Goal: Information Seeking & Learning: Learn about a topic

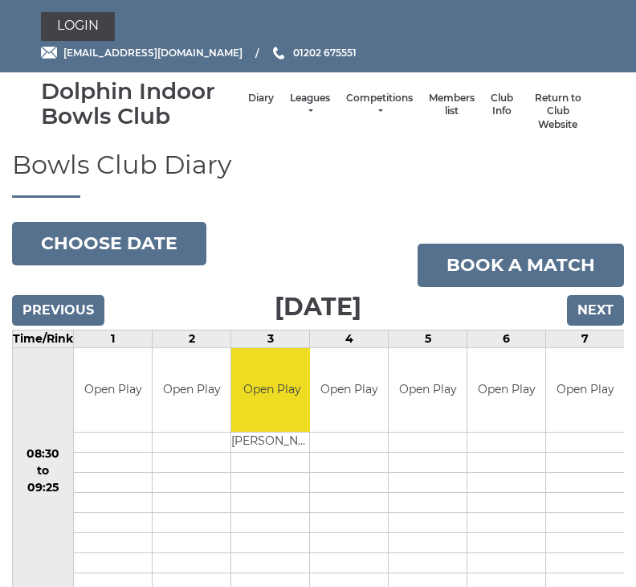
click at [312, 104] on link "Leagues" at bounding box center [310, 105] width 40 height 27
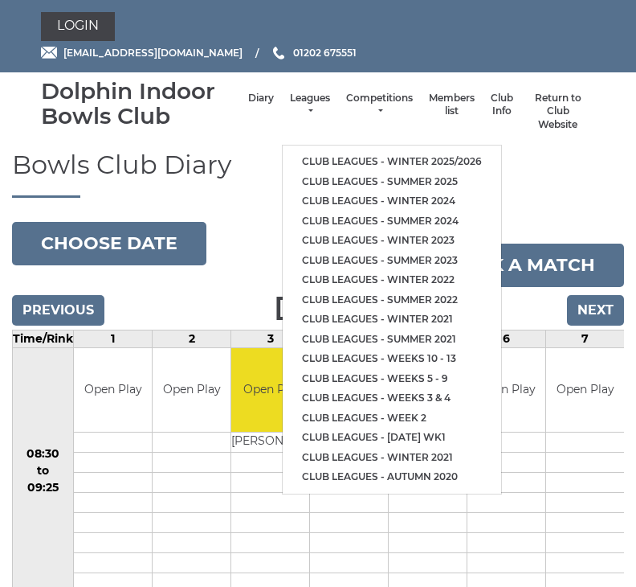
click at [448, 162] on link "Club leagues - Winter 2025/2026" at bounding box center [392, 162] width 219 height 20
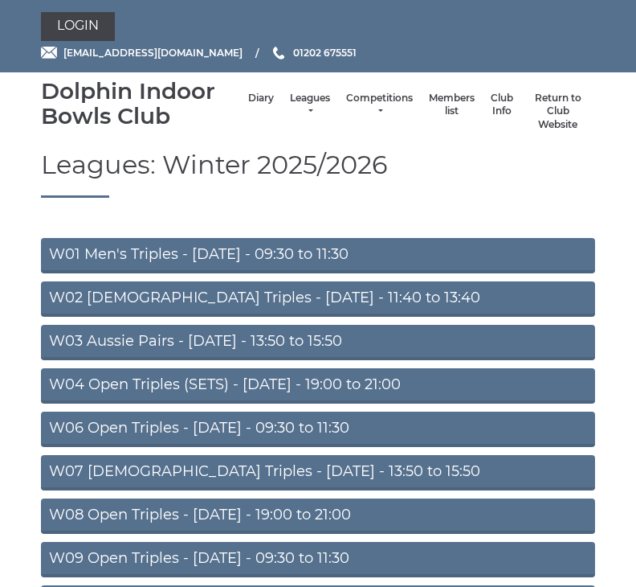
click at [440, 256] on link "W01 Men's Triples - Monday - 09:30 to 11:30" at bounding box center [318, 255] width 554 height 35
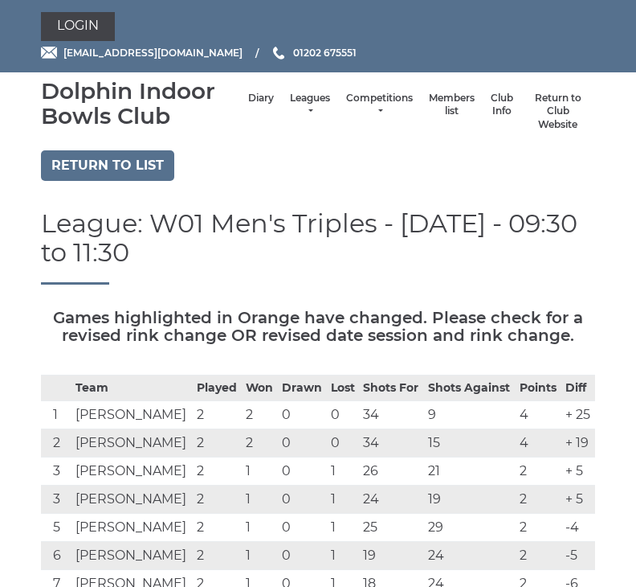
click at [139, 165] on link "Return to list" at bounding box center [107, 165] width 133 height 31
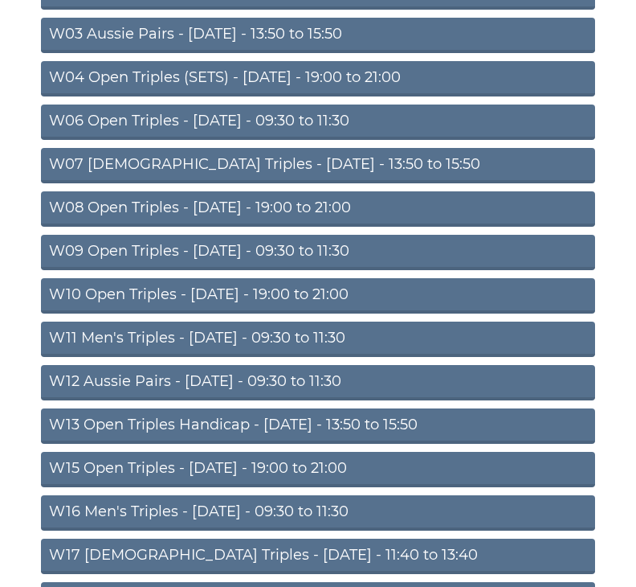
scroll to position [325, 0]
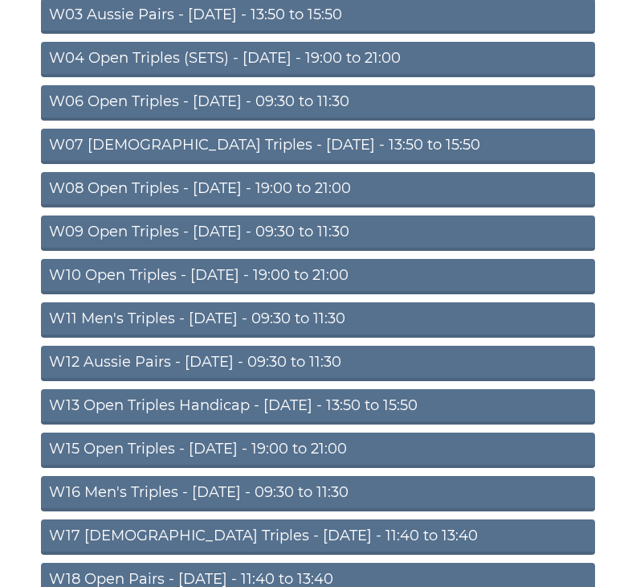
click at [370, 325] on link "W11 Men's Triples - Thursday - 09:30 to 11:30" at bounding box center [318, 320] width 554 height 35
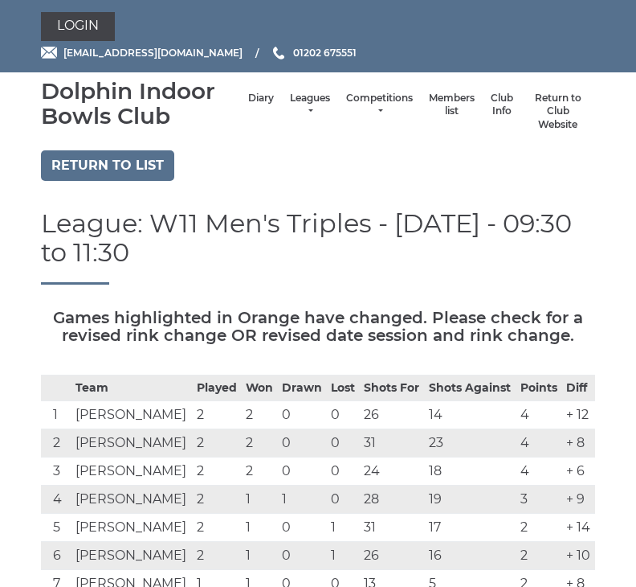
click at [158, 169] on link "Return to list" at bounding box center [107, 165] width 133 height 31
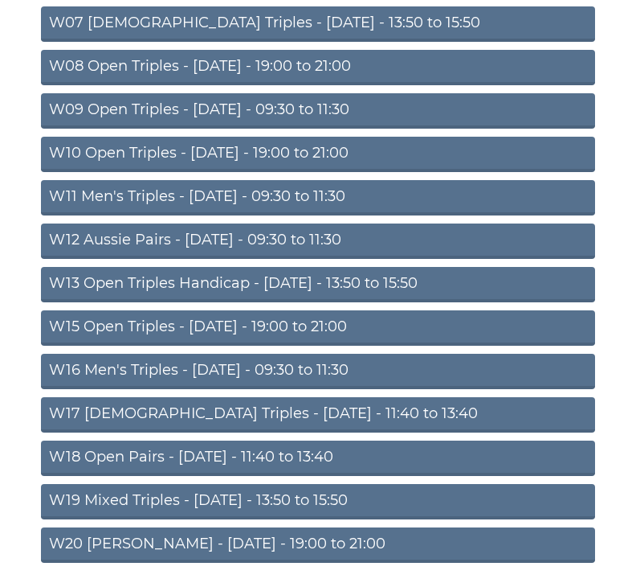
scroll to position [448, 0]
click at [419, 284] on link "W13 Open Triples Handicap - [DATE] - 13:50 to 15:50" at bounding box center [318, 284] width 554 height 35
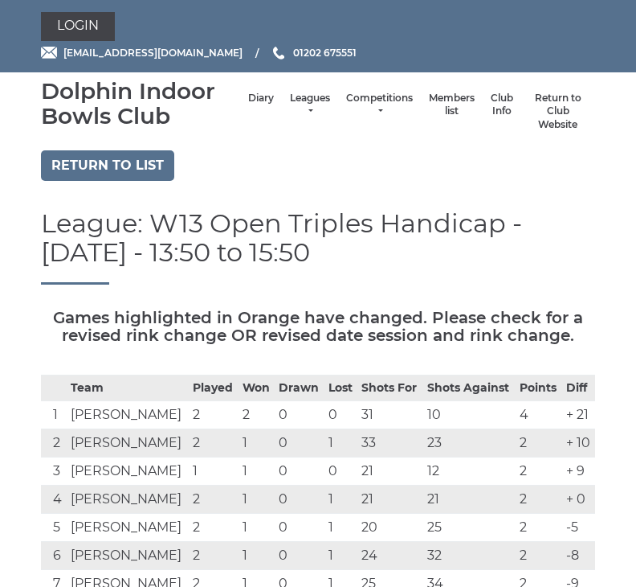
click at [382, 104] on link "Competitions" at bounding box center [379, 105] width 67 height 27
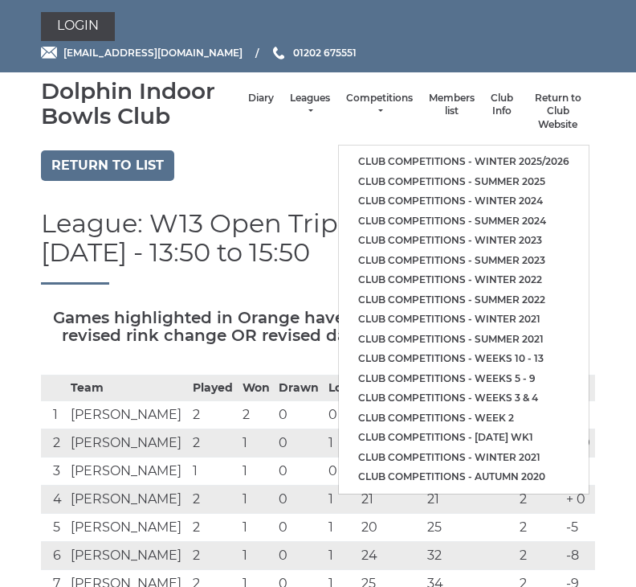
click at [516, 163] on link "Club competitions - Winter 2025/2026" at bounding box center [464, 162] width 250 height 20
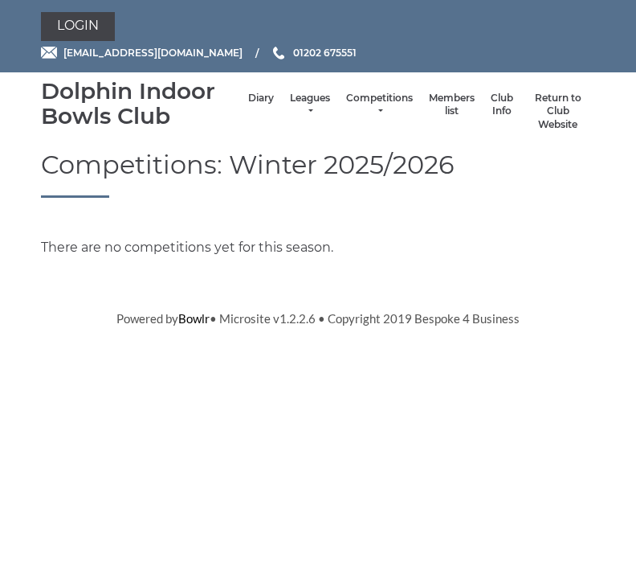
click at [305, 104] on link "Leagues" at bounding box center [310, 105] width 40 height 27
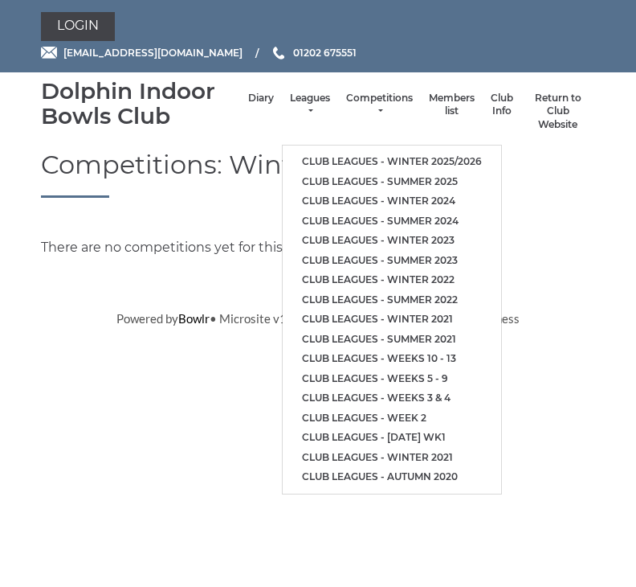
click at [479, 162] on link "Club leagues - Winter 2025/2026" at bounding box center [392, 162] width 219 height 20
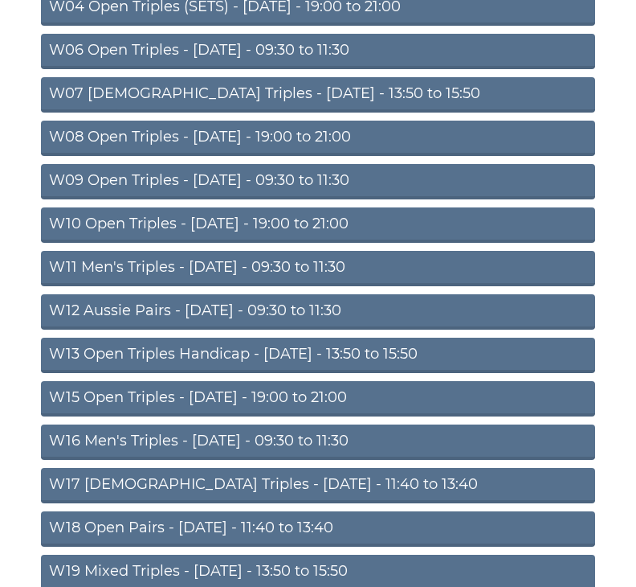
scroll to position [378, 0]
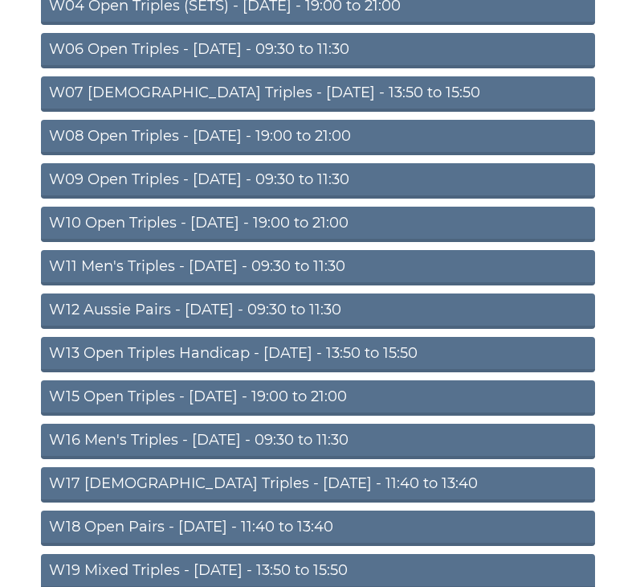
click at [417, 354] on link "W13 Open Triples Handicap - [DATE] - 13:50 to 15:50" at bounding box center [318, 355] width 554 height 35
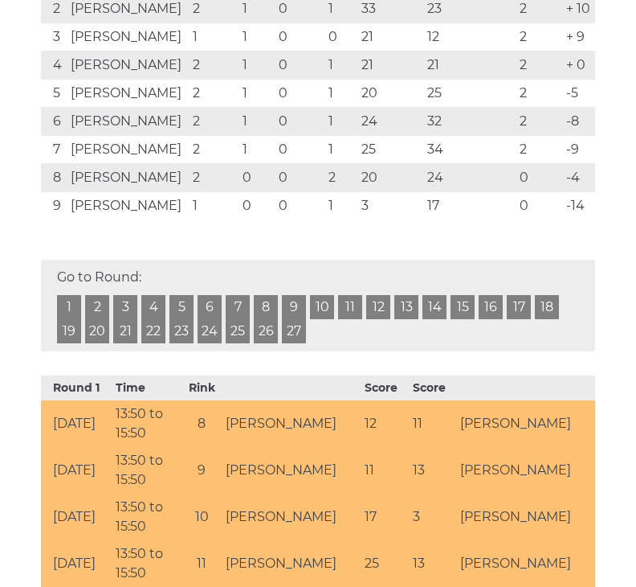
scroll to position [433, 0]
click at [129, 136] on td "[PERSON_NAME]" at bounding box center [128, 122] width 122 height 28
click at [142, 136] on td "[PERSON_NAME]" at bounding box center [128, 122] width 122 height 28
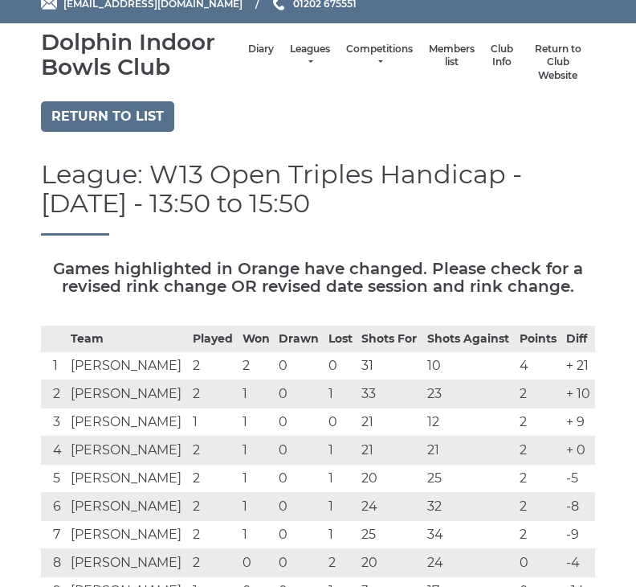
scroll to position [0, 0]
